Goal: Task Accomplishment & Management: Manage account settings

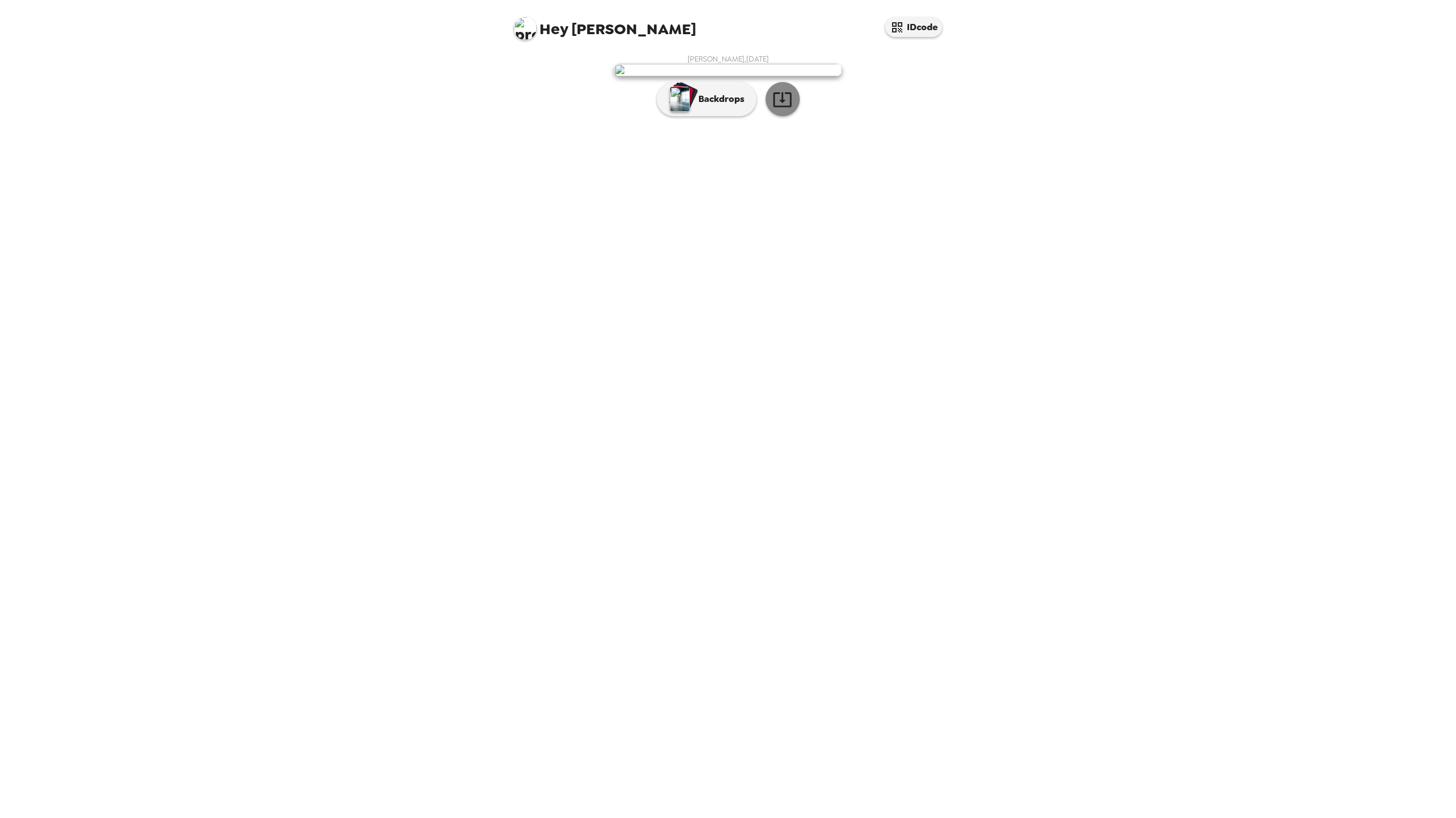
click at [774, 107] on icon "button" at bounding box center [782, 100] width 18 height 15
click at [716, 106] on p "Backdrops" at bounding box center [718, 99] width 52 height 14
